Goal: Task Accomplishment & Management: Use online tool/utility

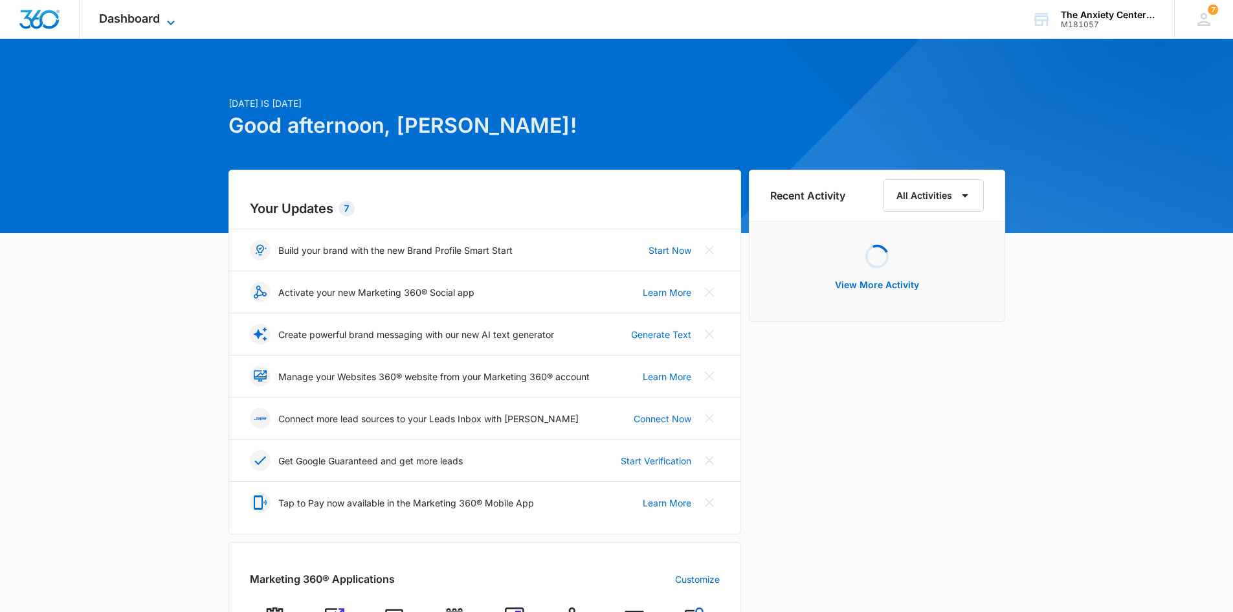
click at [170, 18] on icon at bounding box center [171, 23] width 16 height 16
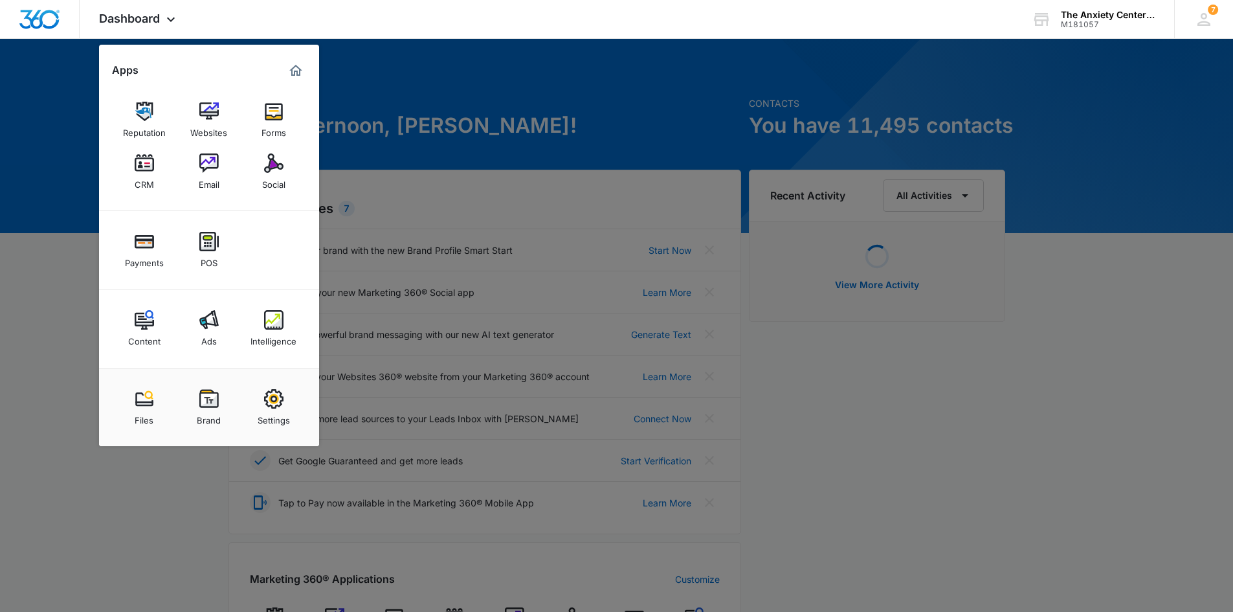
click at [144, 164] on img at bounding box center [144, 162] width 19 height 19
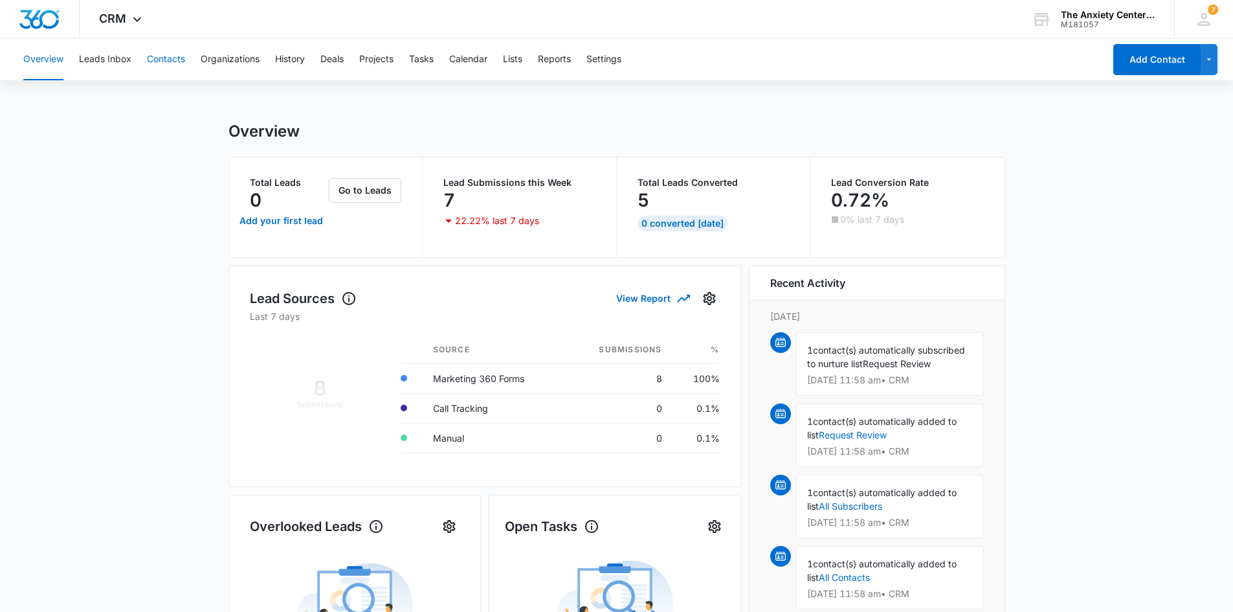
click at [159, 52] on button "Contacts" at bounding box center [166, 59] width 38 height 41
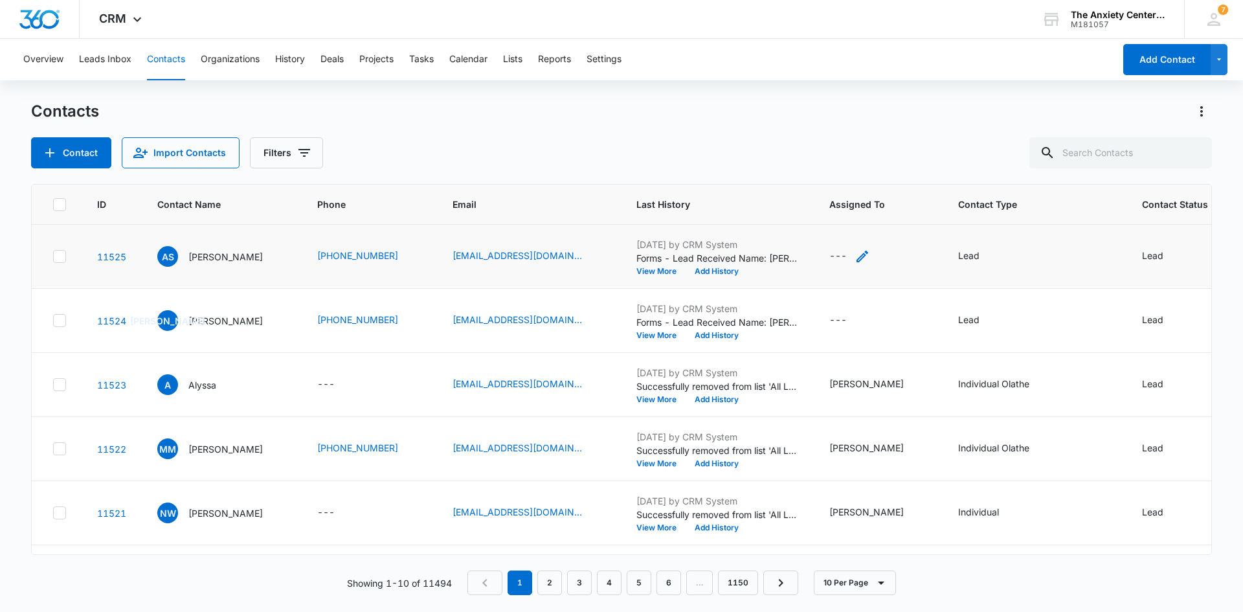
click at [857, 255] on icon "Assigned To - - Select to Edit Field" at bounding box center [863, 257] width 16 height 16
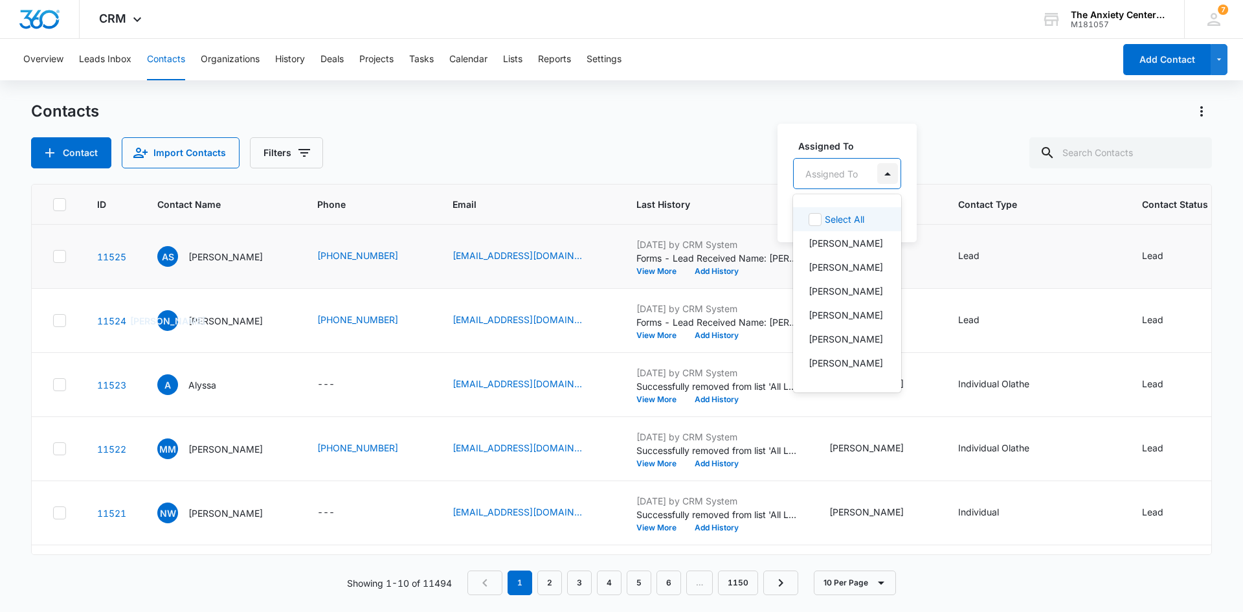
click at [889, 173] on div at bounding box center [887, 173] width 21 height 21
click at [835, 337] on p "[PERSON_NAME]" at bounding box center [846, 344] width 74 height 14
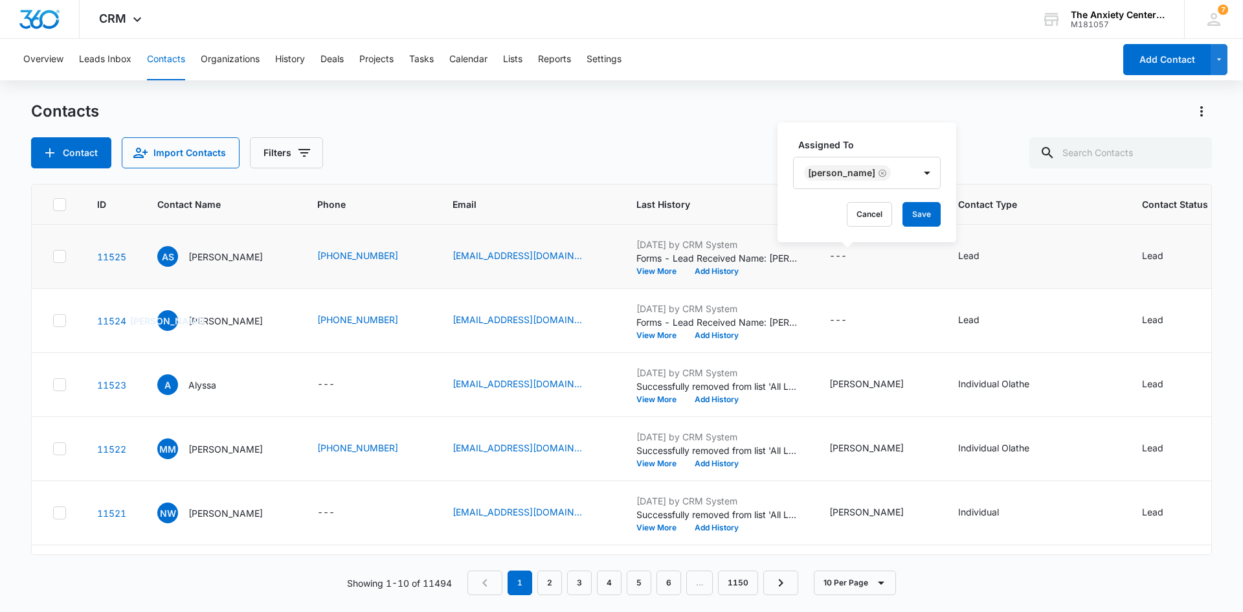
click at [878, 139] on label "Assigned To" at bounding box center [872, 145] width 148 height 14
click at [941, 216] on button "Save" at bounding box center [922, 214] width 38 height 25
click at [1001, 256] on icon "Contact Type - Lead - Select to Edit Field" at bounding box center [995, 257] width 12 height 12
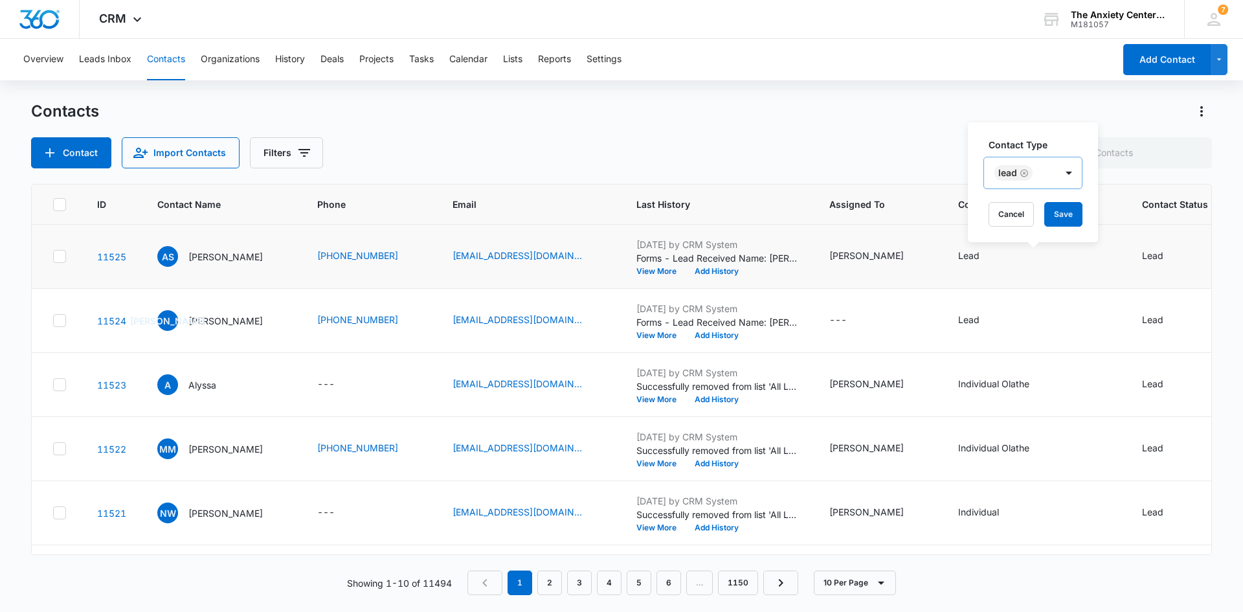
click at [1026, 175] on icon "Remove Lead" at bounding box center [1024, 173] width 9 height 10
click at [1059, 170] on div "Contact Type" at bounding box center [1027, 173] width 86 height 29
type input "couples"
click at [1070, 142] on label "Contact Type" at bounding box center [1034, 146] width 91 height 14
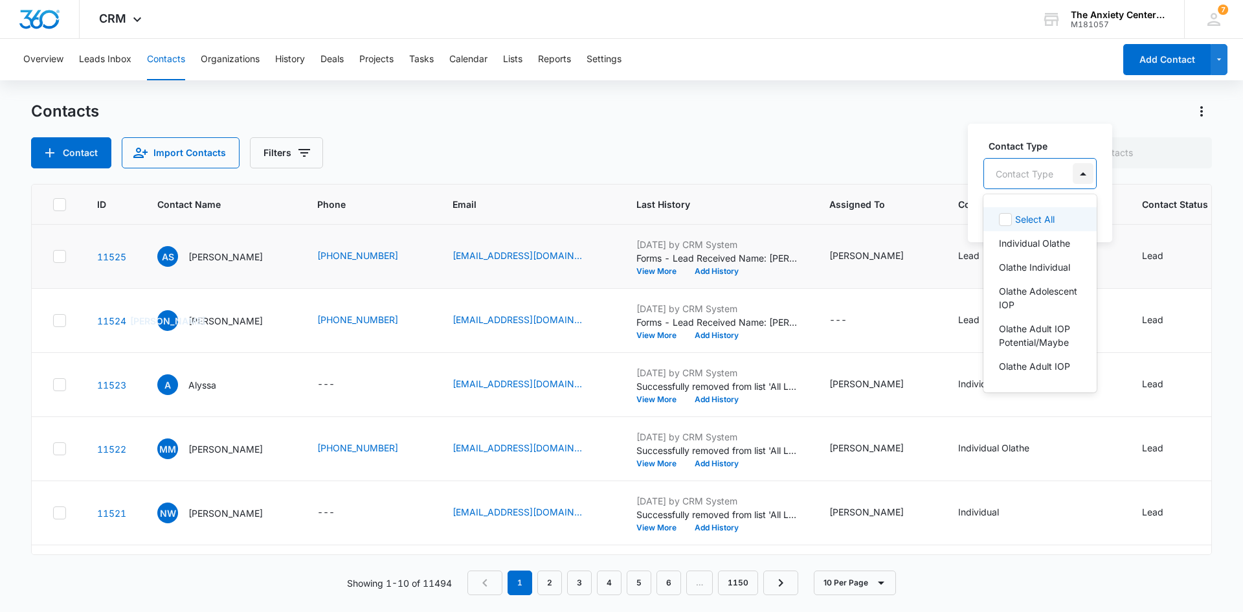
click at [1073, 178] on div at bounding box center [1083, 173] width 21 height 21
click at [1017, 250] on p "Individual Olathe" at bounding box center [1034, 243] width 71 height 14
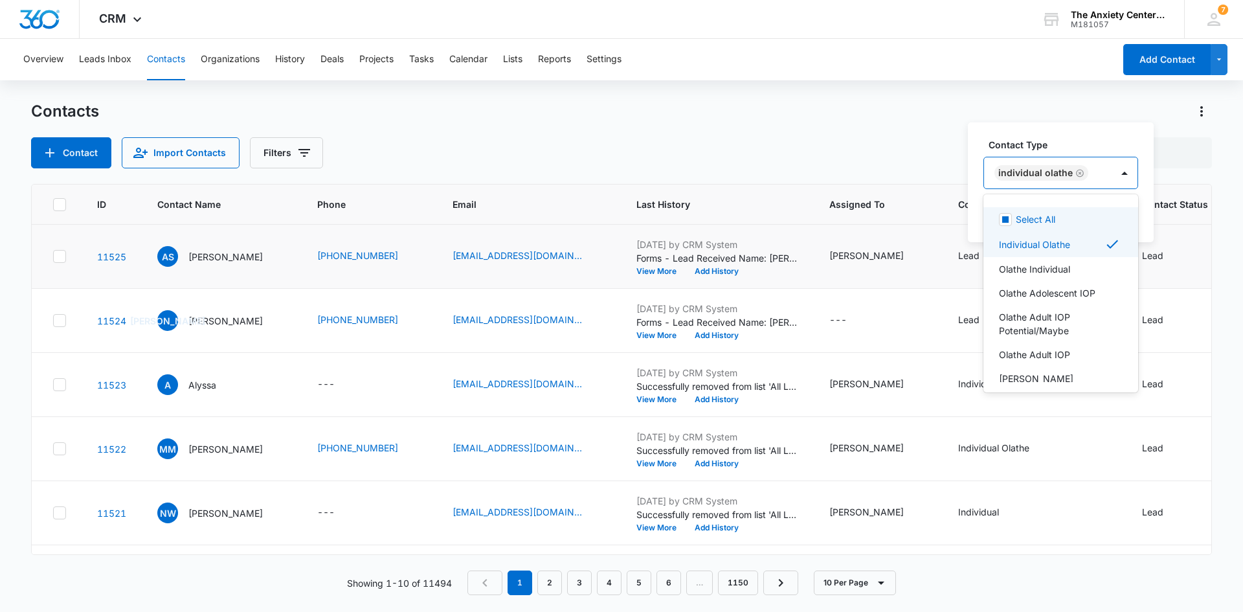
click at [1075, 172] on icon "Remove Individual Olathe" at bounding box center [1079, 173] width 9 height 10
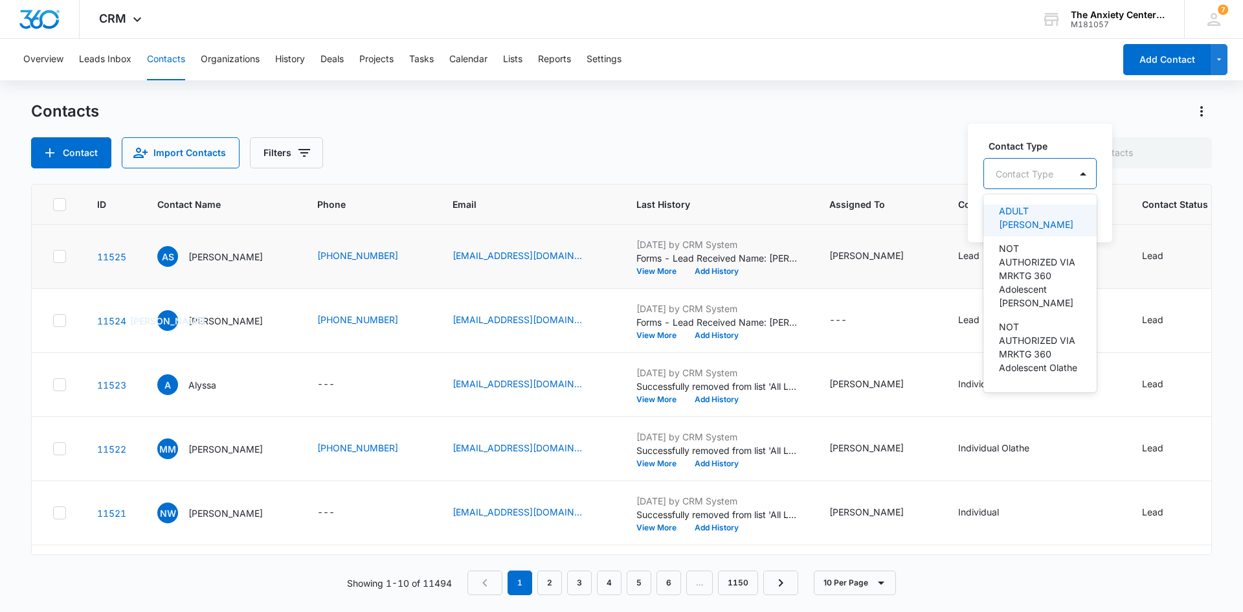
scroll to position [1677, 0]
click at [1058, 220] on div "Individual" at bounding box center [1039, 214] width 80 height 14
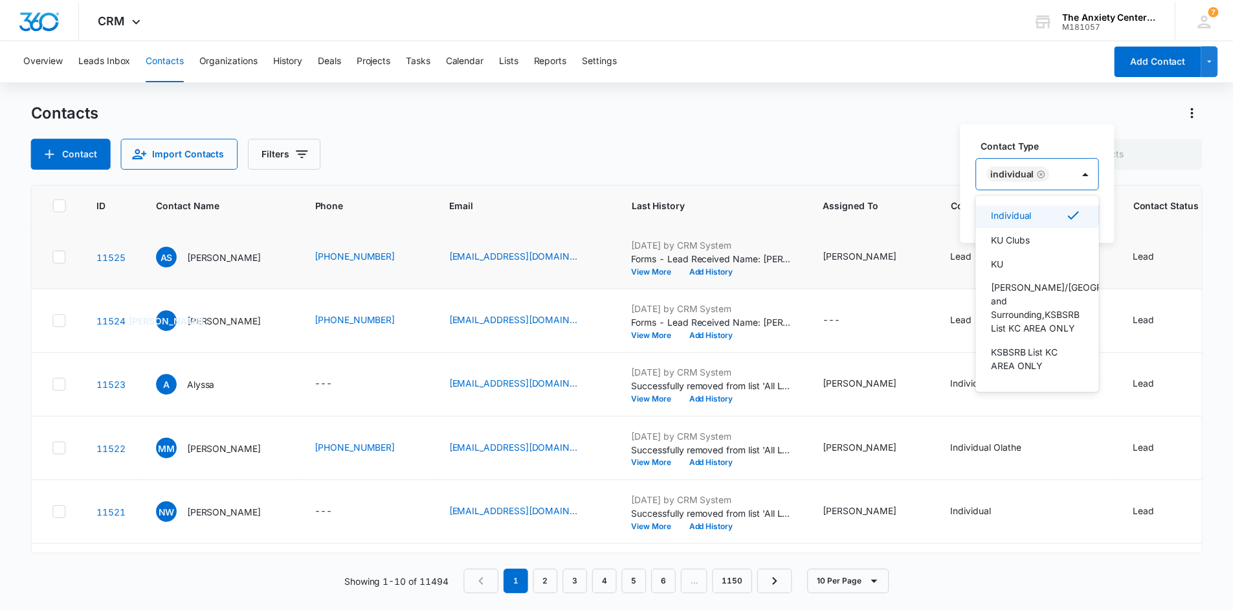
scroll to position [444, 0]
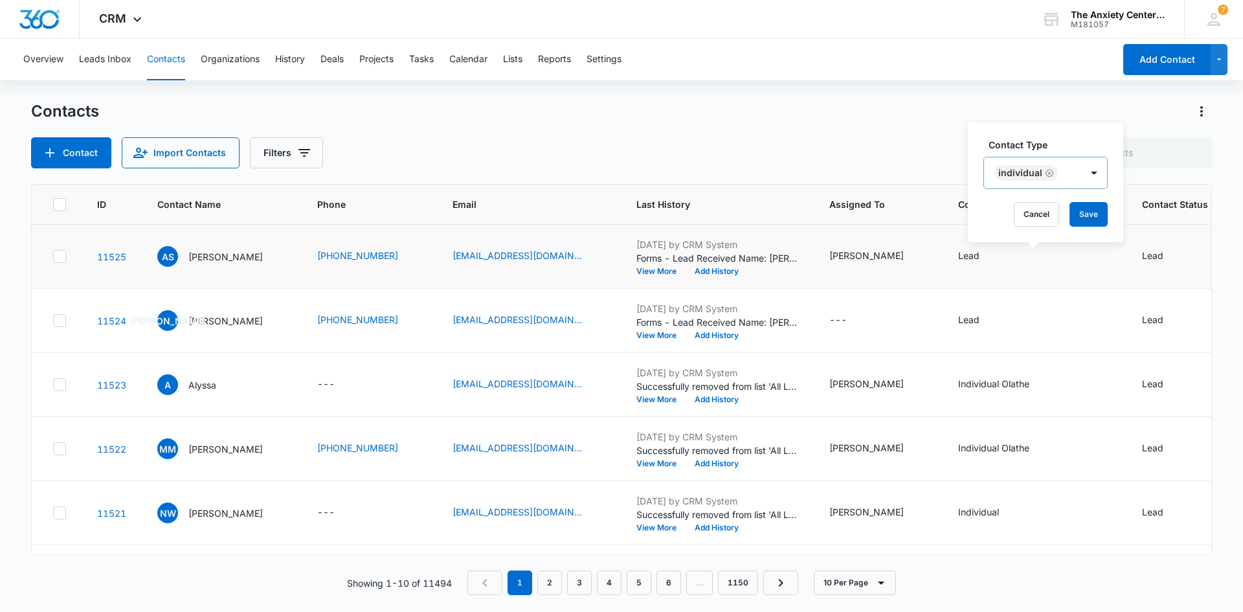
click at [1089, 131] on div "Contact Type Individual Cancel Save" at bounding box center [1045, 182] width 155 height 120
click at [1091, 214] on button "Save" at bounding box center [1089, 214] width 38 height 25
click at [140, 21] on icon at bounding box center [137, 22] width 8 height 5
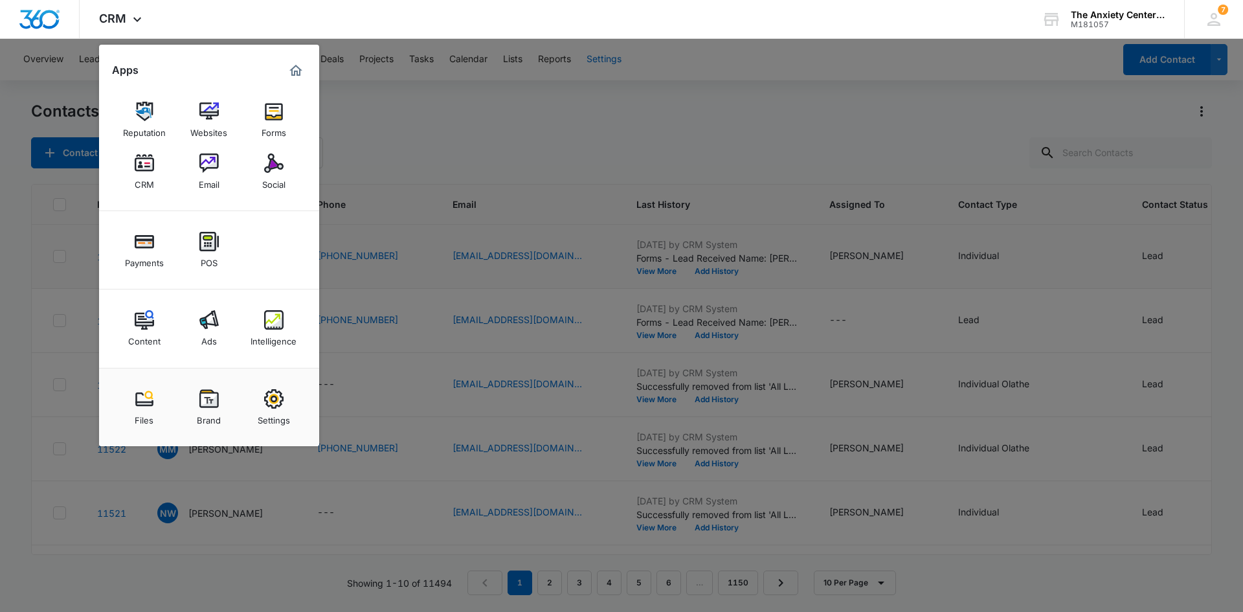
drag, startPoint x: 274, startPoint y: 325, endPoint x: 603, endPoint y: 41, distance: 434.3
click at [274, 325] on img at bounding box center [273, 319] width 19 height 19
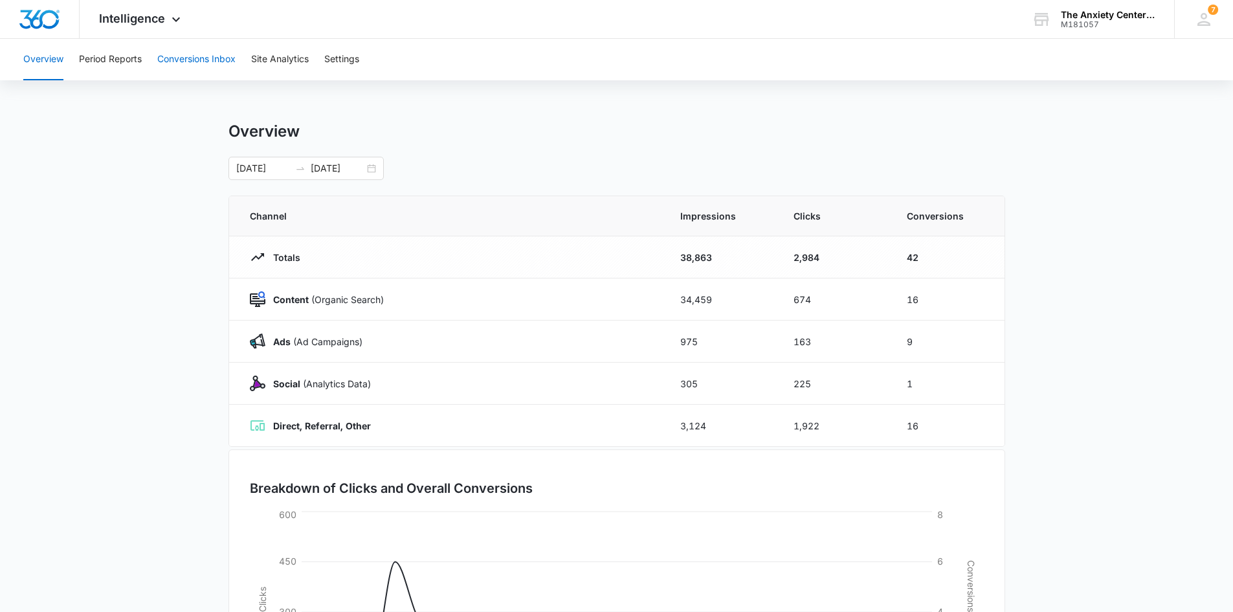
click at [177, 56] on button "Conversions Inbox" at bounding box center [196, 59] width 78 height 41
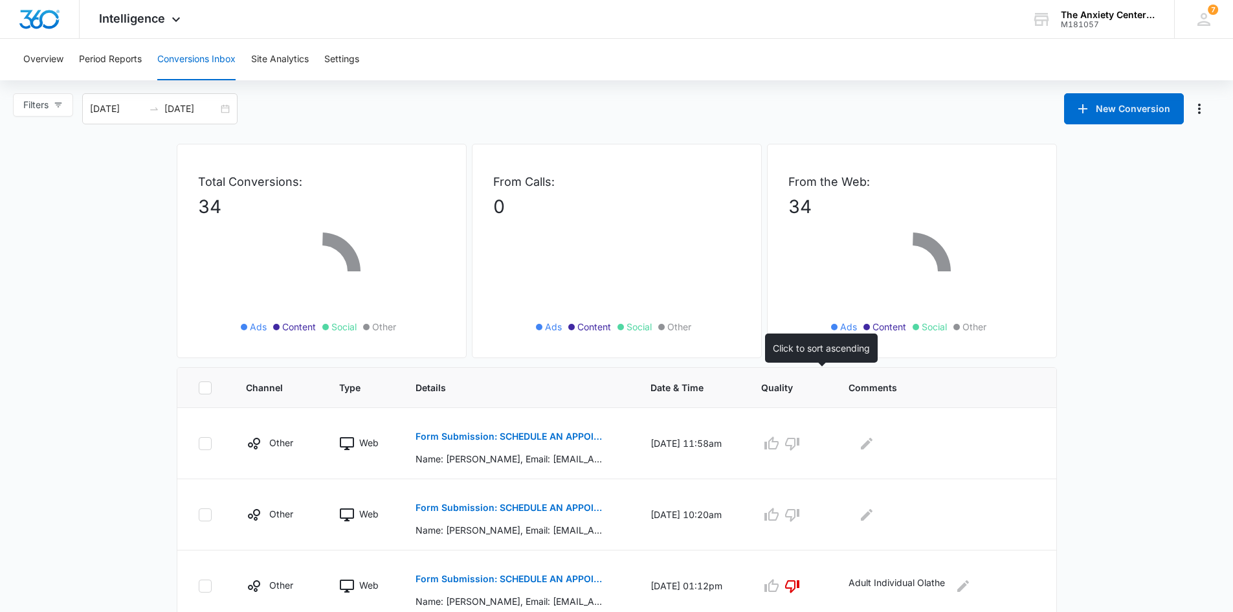
scroll to position [194, 0]
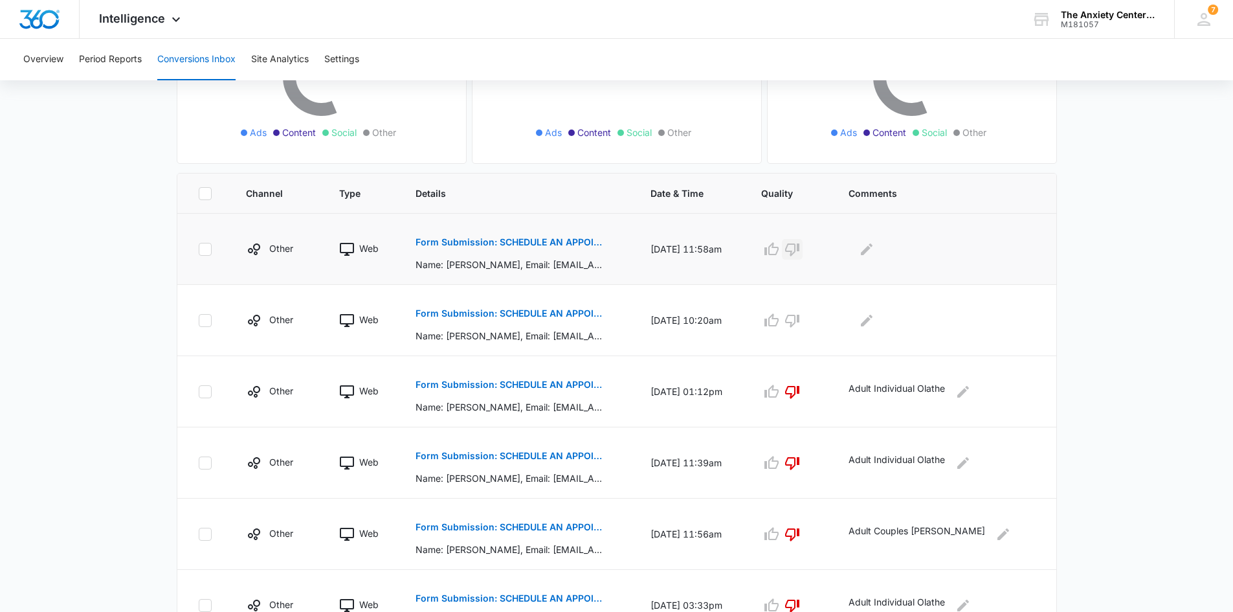
click at [800, 248] on icon "button" at bounding box center [792, 249] width 14 height 13
click at [800, 320] on icon "button" at bounding box center [792, 321] width 14 height 13
click at [1006, 540] on icon "Edit Comments" at bounding box center [1004, 534] width 16 height 16
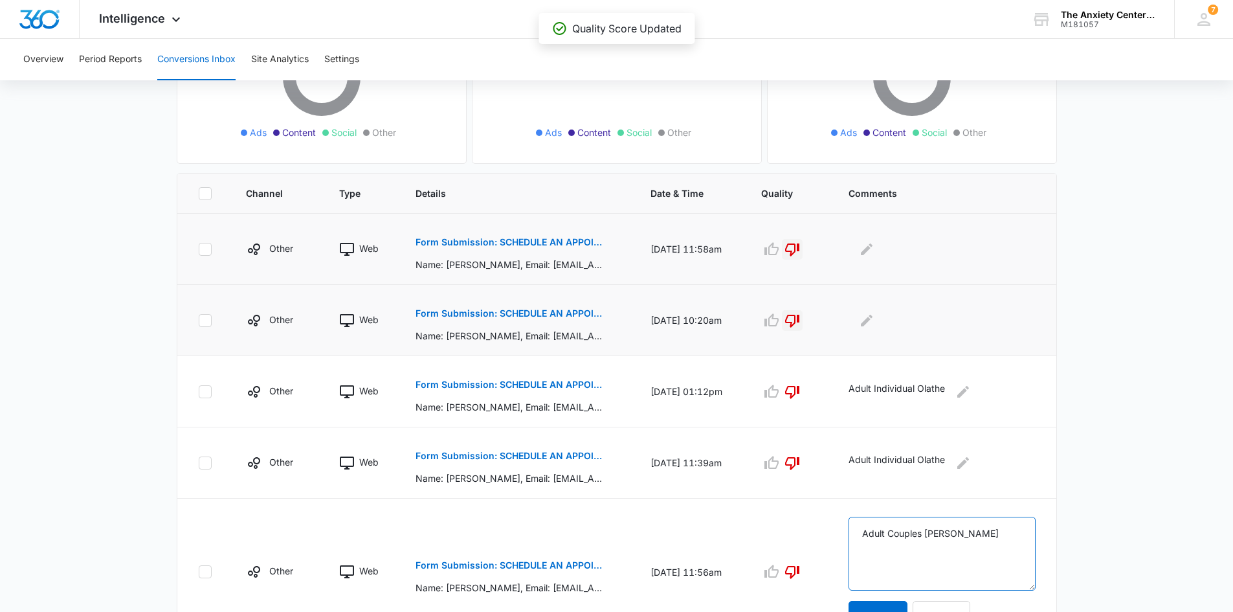
drag, startPoint x: 892, startPoint y: 532, endPoint x: 1008, endPoint y: 538, distance: 116.1
click at [1086, 543] on main "Filters [DATE] [DATE] New Conversion Total Conversions: 34 Ads Content Social O…" at bounding box center [616, 470] width 1233 height 1143
click at [965, 605] on button "Cancel" at bounding box center [942, 616] width 58 height 31
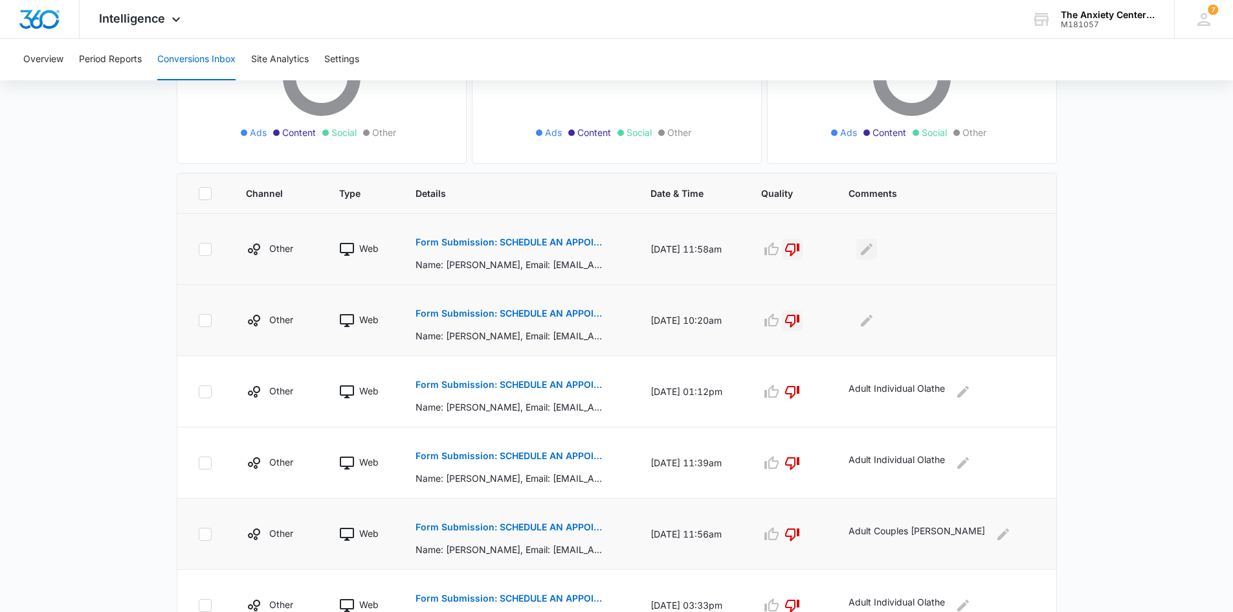
click at [875, 250] on icon "Edit Comments" at bounding box center [867, 250] width 16 height 16
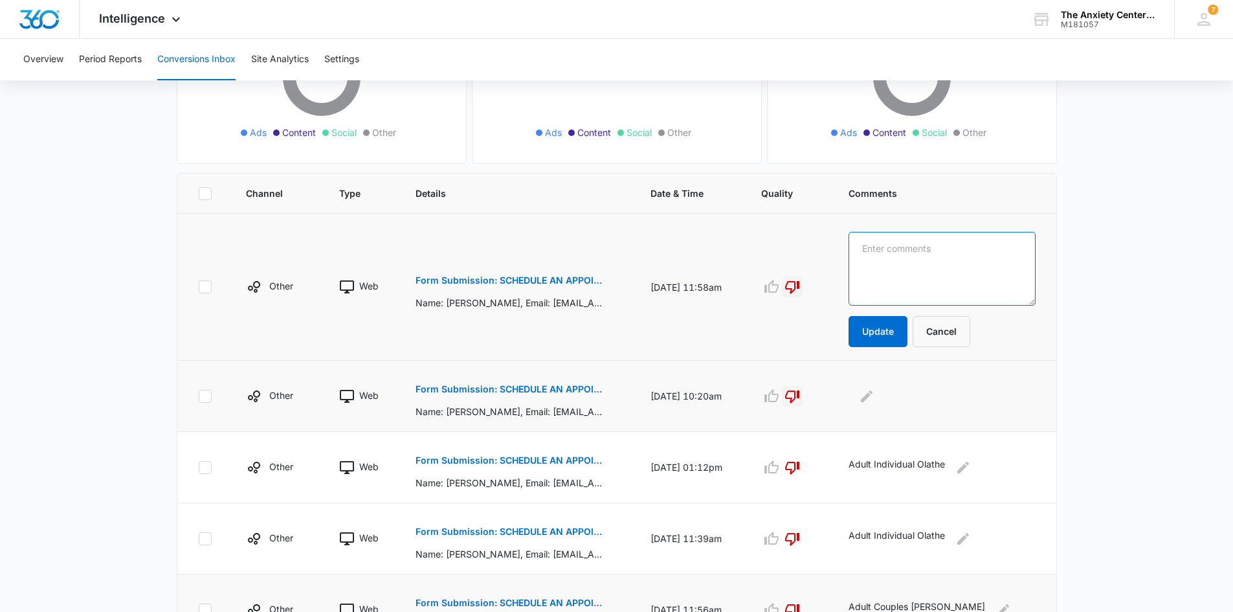
paste textarea "Adult Couples [PERSON_NAME]"
drag, startPoint x: 894, startPoint y: 251, endPoint x: 924, endPoint y: 269, distance: 34.9
click at [924, 269] on textarea "Adult Couples/Individual Olathe" at bounding box center [942, 269] width 186 height 74
type textarea "Adult Couples/Individual Olathe"
click at [908, 330] on button "Update" at bounding box center [878, 331] width 59 height 31
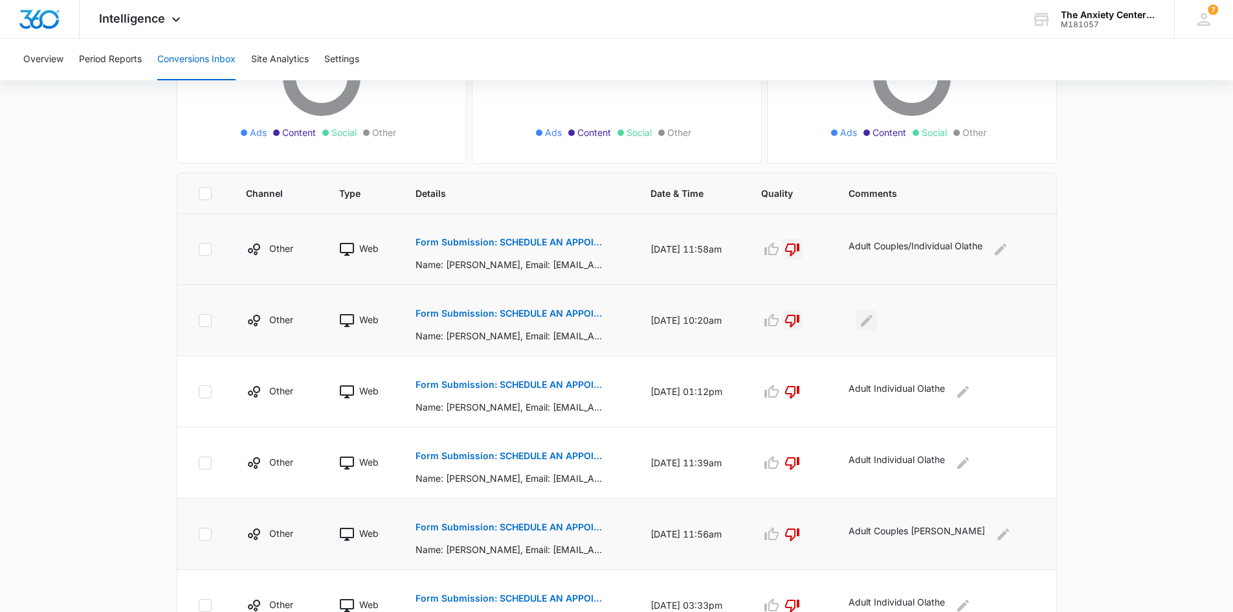
click at [871, 319] on button "Edit Comments" at bounding box center [867, 320] width 21 height 21
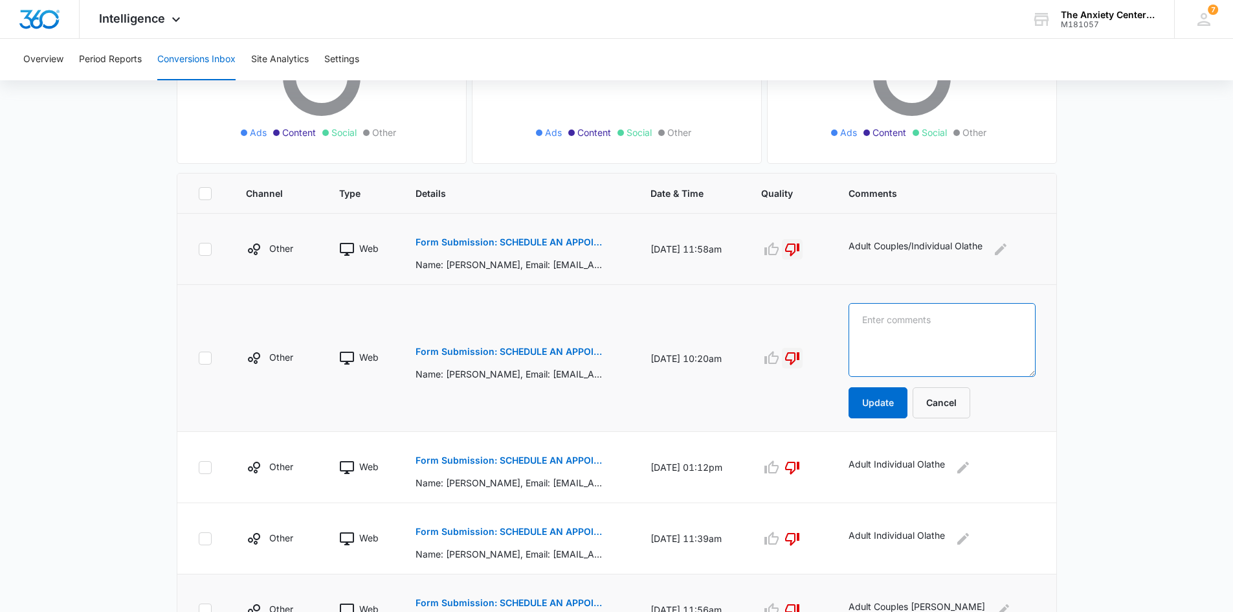
paste textarea "Adult Couples/Individual Olathe"
click at [939, 322] on textarea "Adult Couples/Individual Olathe" at bounding box center [942, 340] width 186 height 74
type textarea "Adult Individual [PERSON_NAME]"
click at [884, 405] on button "Update" at bounding box center [878, 402] width 59 height 31
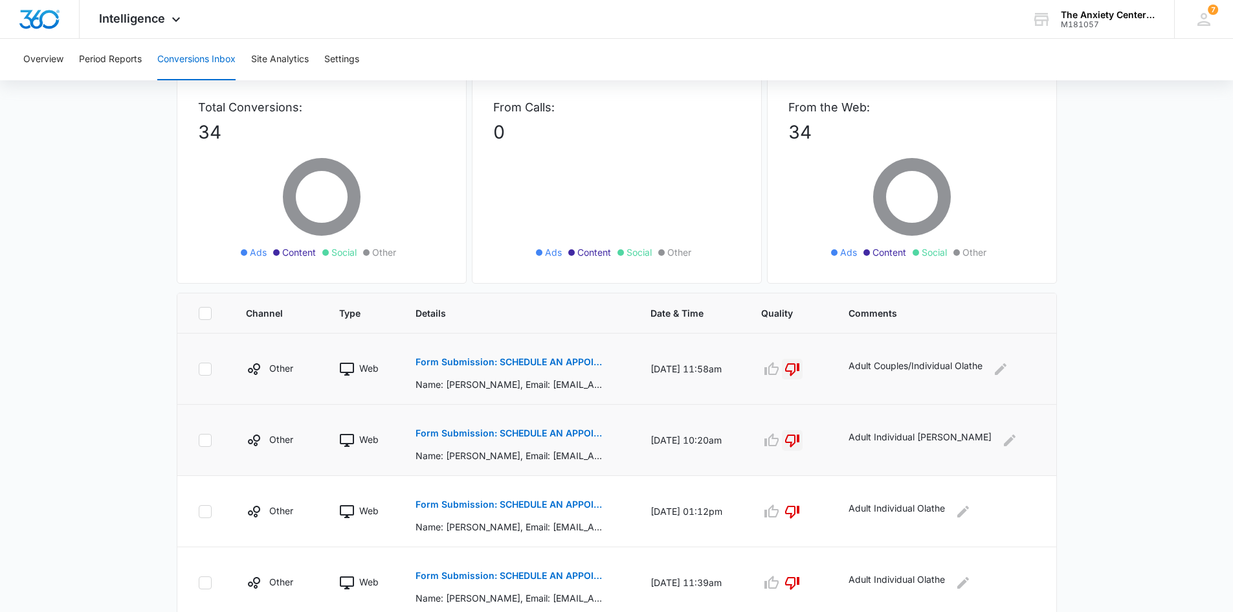
scroll to position [0, 0]
